Goal: Go to known website: Access a specific website the user already knows

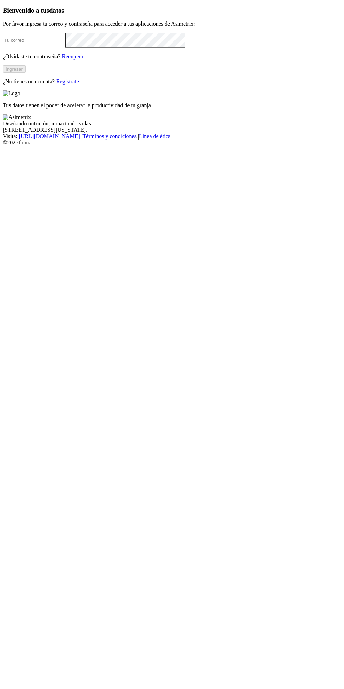
click at [65, 44] on input "email" at bounding box center [34, 40] width 62 height 7
type input "[EMAIL_ADDRESS][DOMAIN_NAME]"
click at [26, 73] on button "Ingresar" at bounding box center [14, 68] width 23 height 7
